Goal: Task Accomplishment & Management: Use online tool/utility

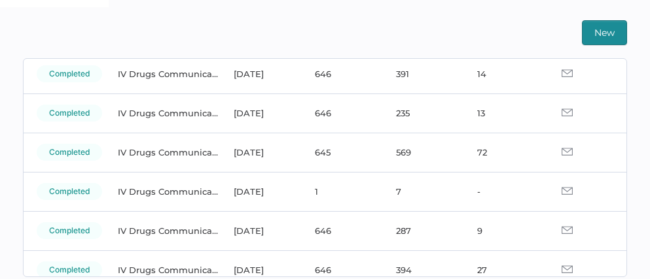
scroll to position [96, 0]
